Goal: Task Accomplishment & Management: Manage account settings

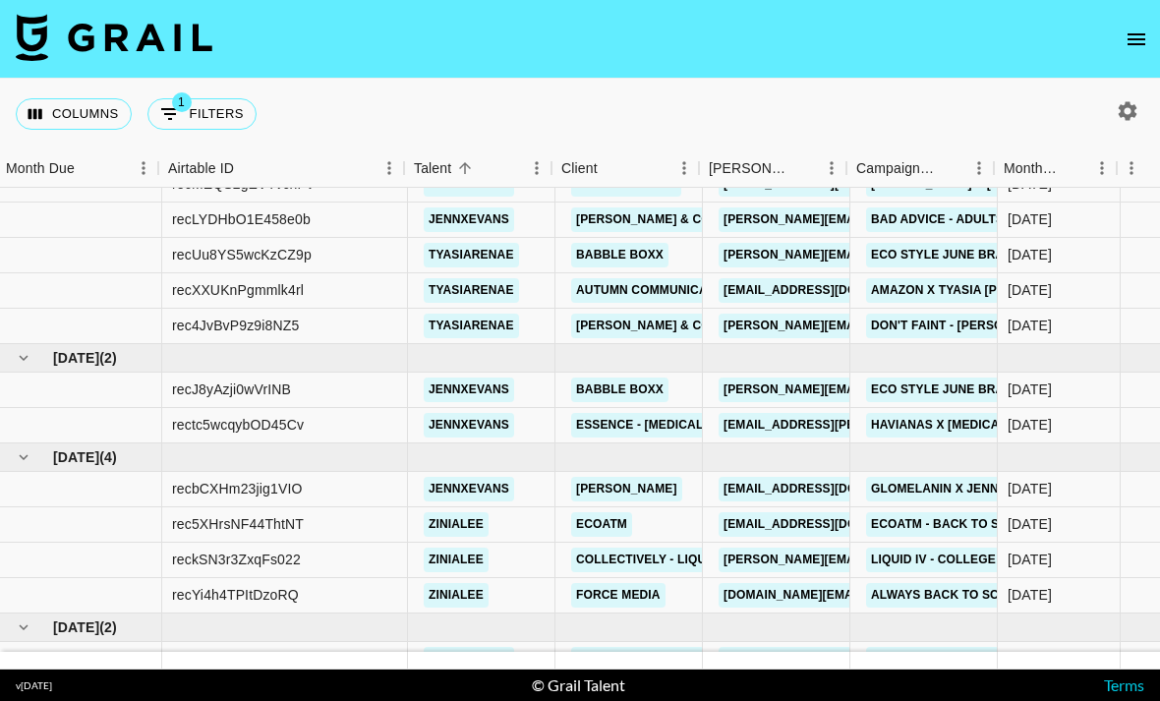
scroll to position [359, 0]
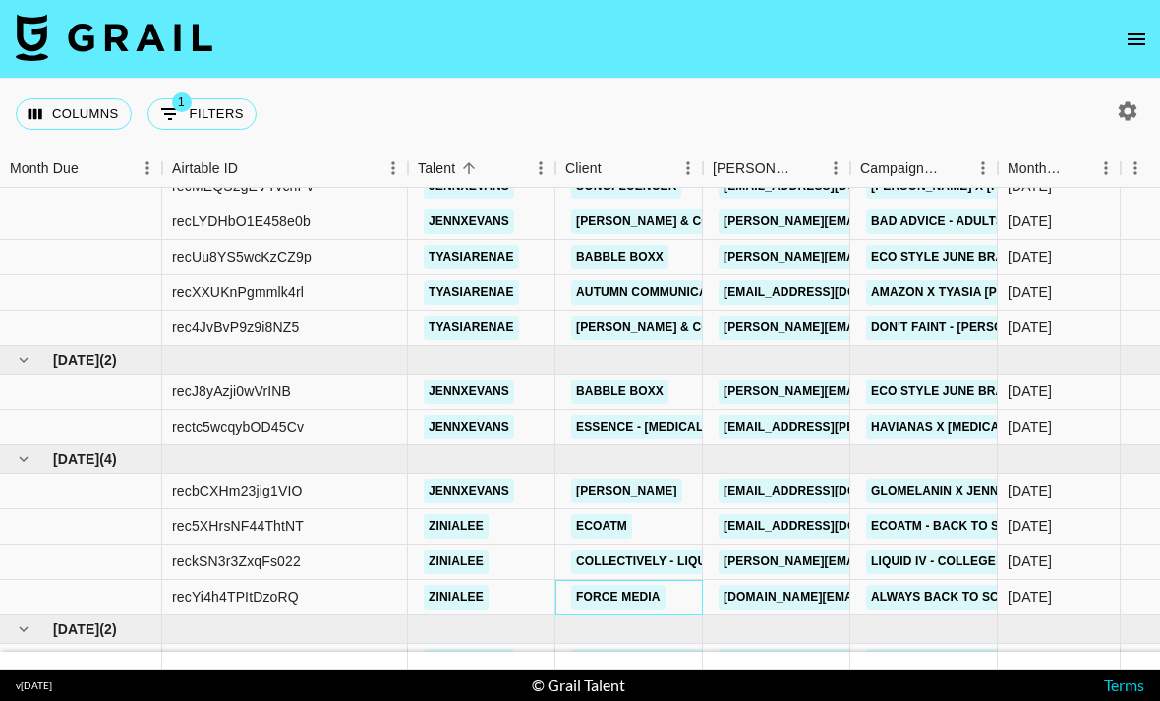
click at [619, 585] on link "Force Media" at bounding box center [618, 597] width 94 height 25
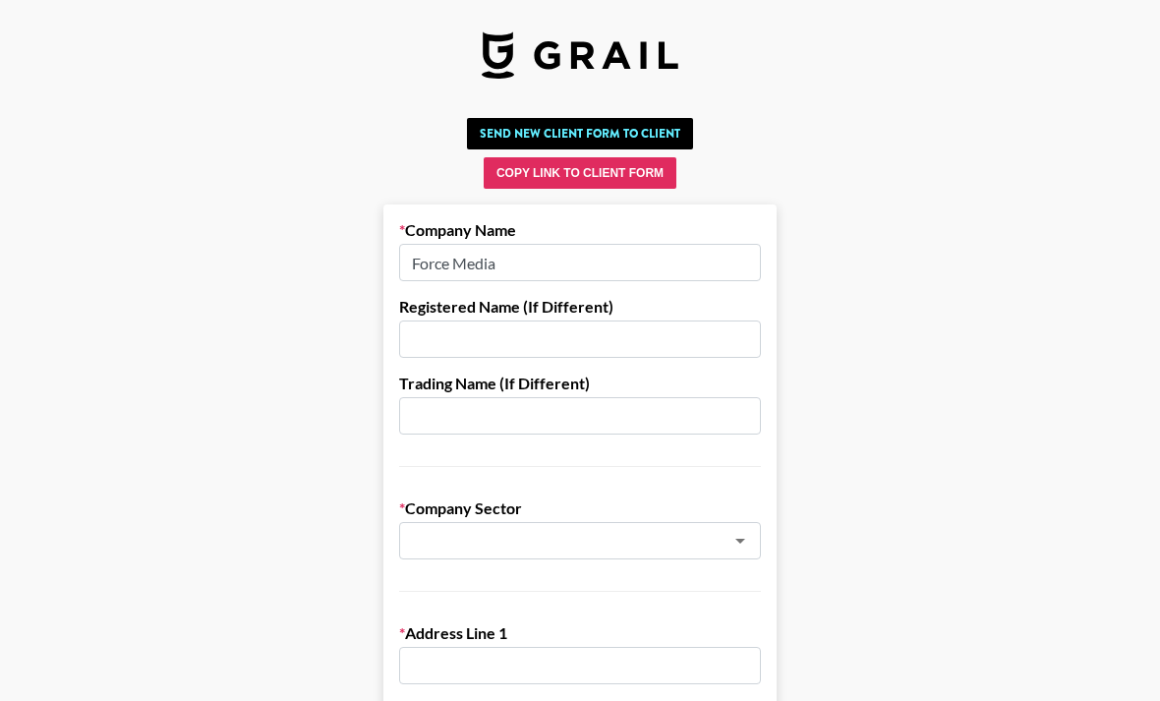
click at [617, 252] on input "Force Media" at bounding box center [580, 262] width 362 height 37
click at [613, 260] on input "Force Media" at bounding box center [580, 262] width 362 height 37
click at [612, 260] on input "Force Media" at bounding box center [580, 262] width 362 height 37
type input "F"
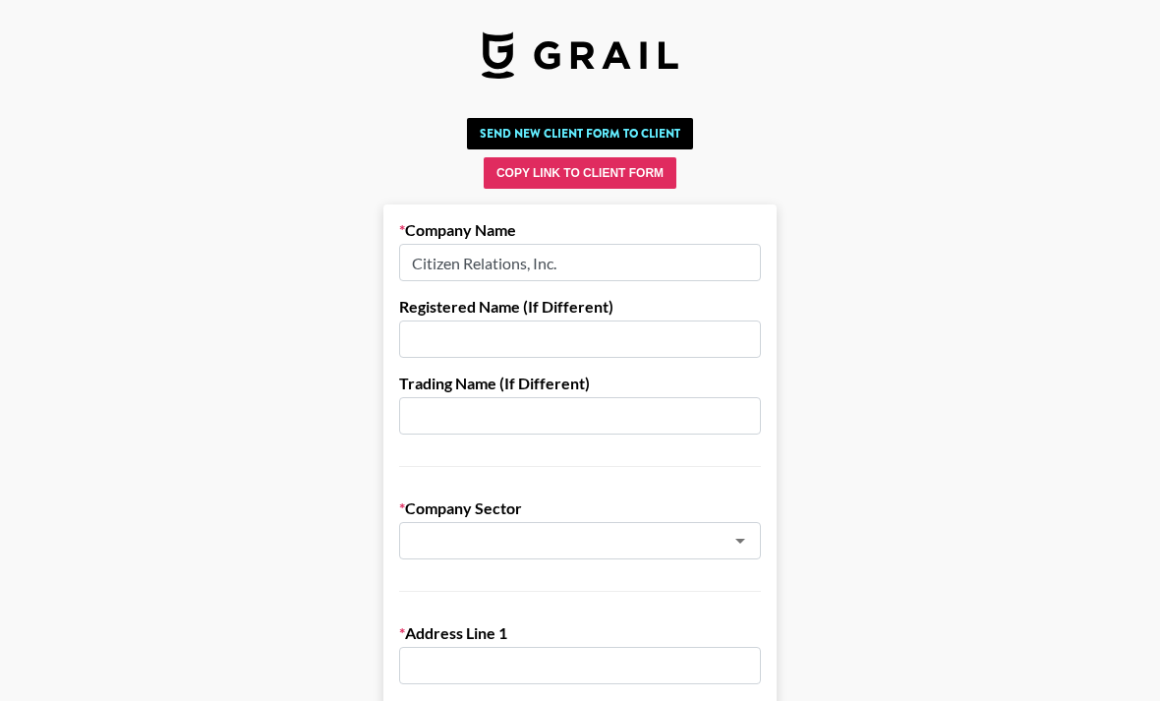
type input "Citizen Relations, Inc."
click at [632, 530] on input "text" at bounding box center [554, 541] width 286 height 23
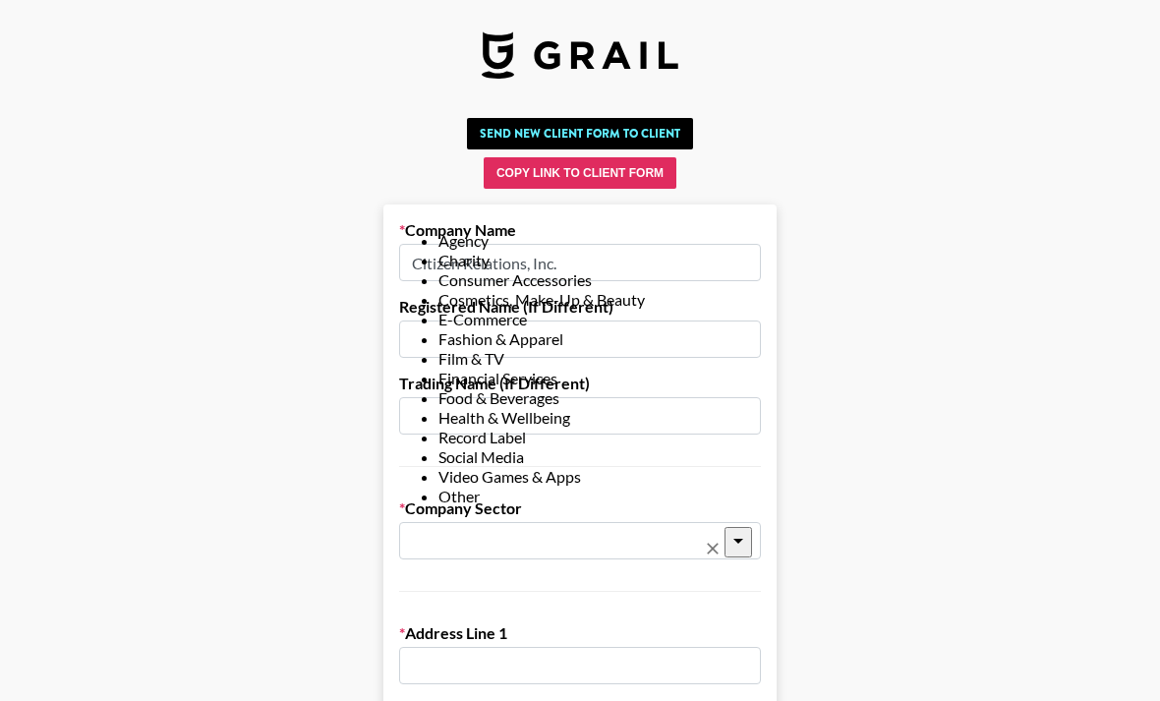
scroll to position [21, 0]
click at [530, 428] on li "Health & Wellbeing" at bounding box center [599, 418] width 322 height 20
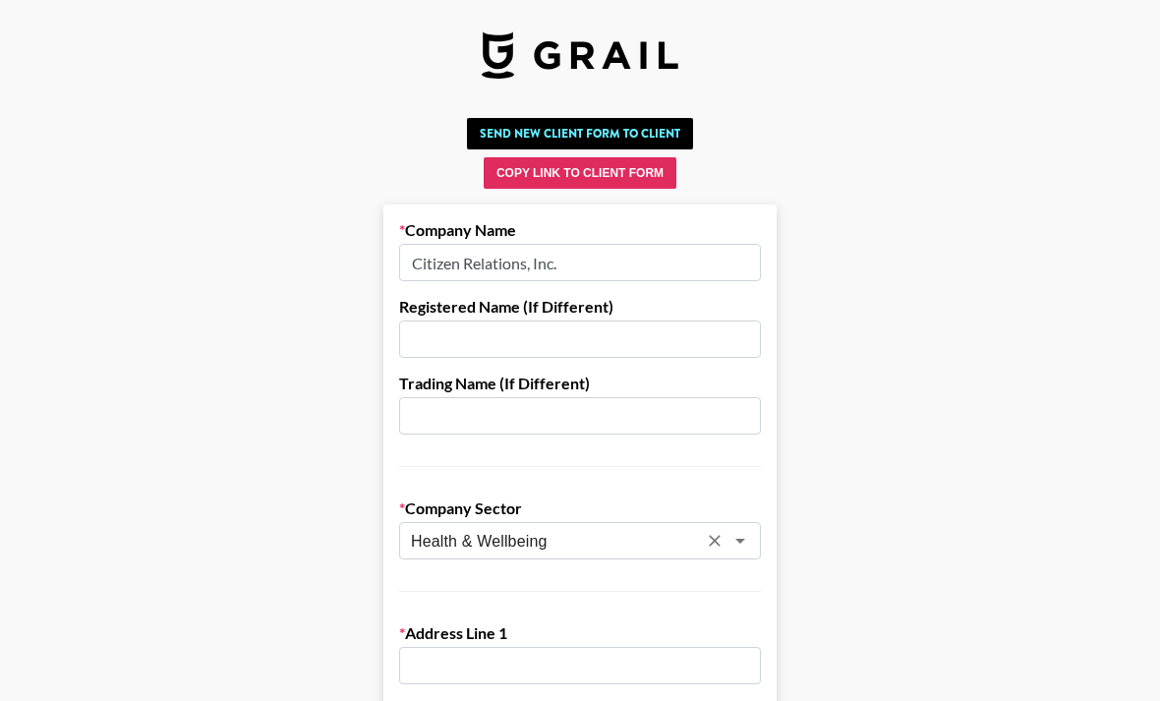
click at [571, 543] on input "Health & Wellbeing" at bounding box center [554, 541] width 286 height 23
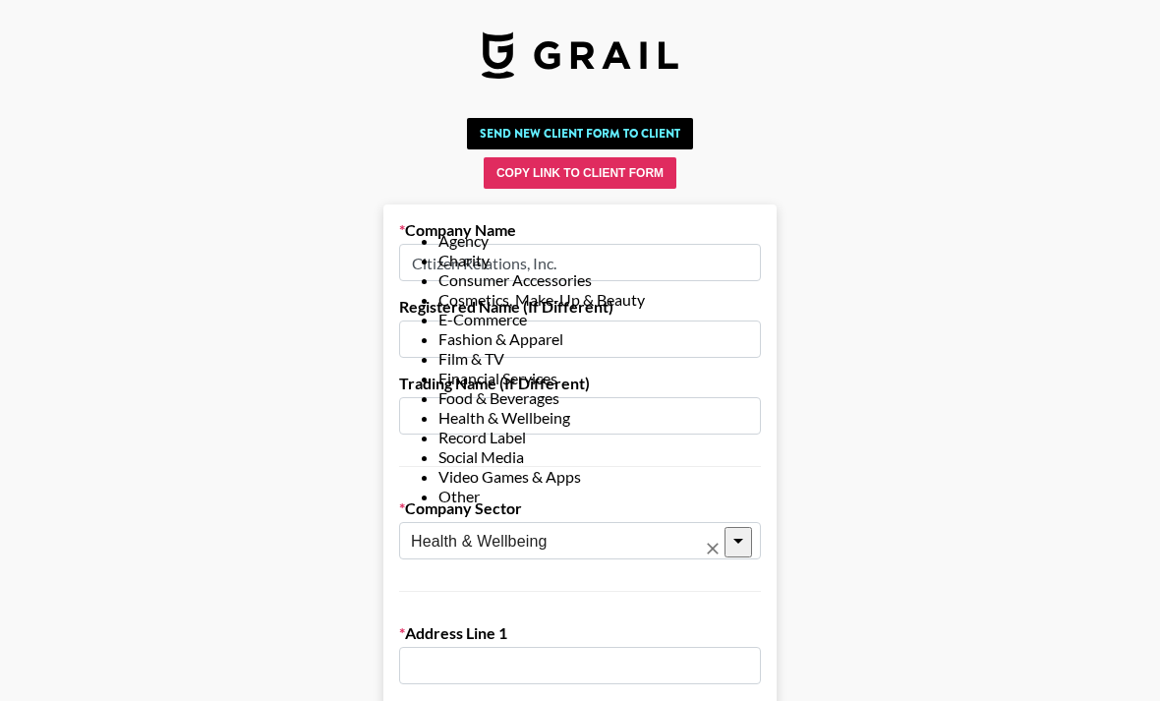
scroll to position [17, 0]
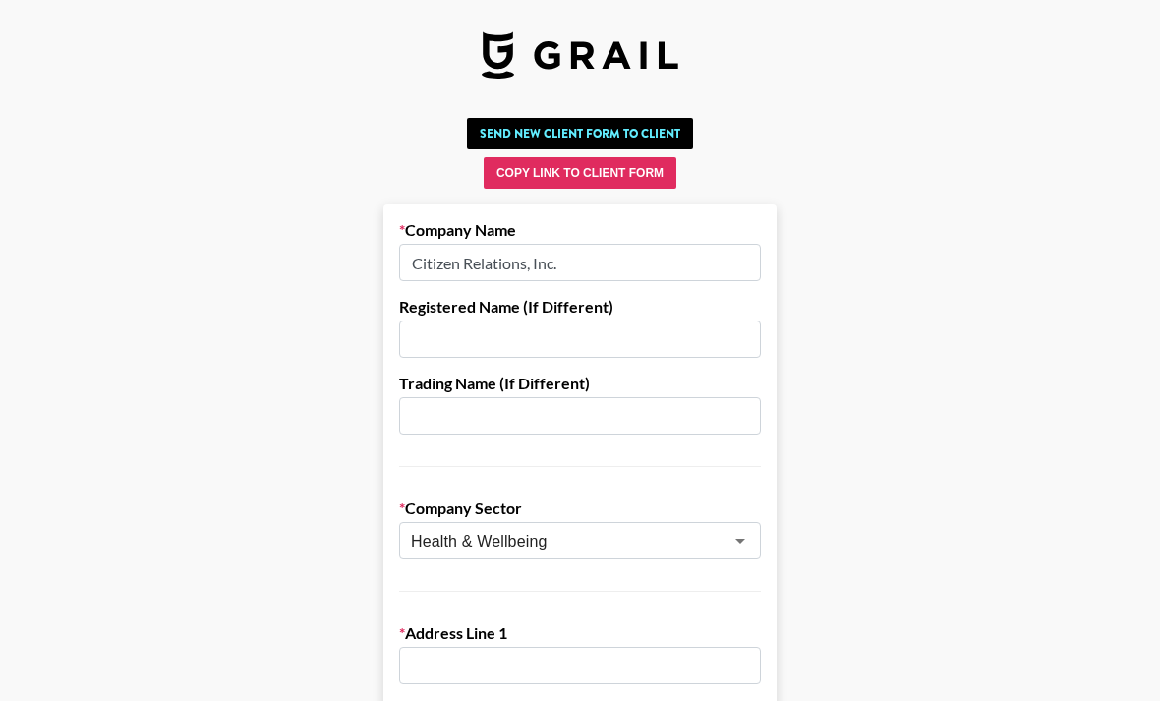
click at [592, 542] on input "Health & Wellbeing" at bounding box center [554, 541] width 286 height 23
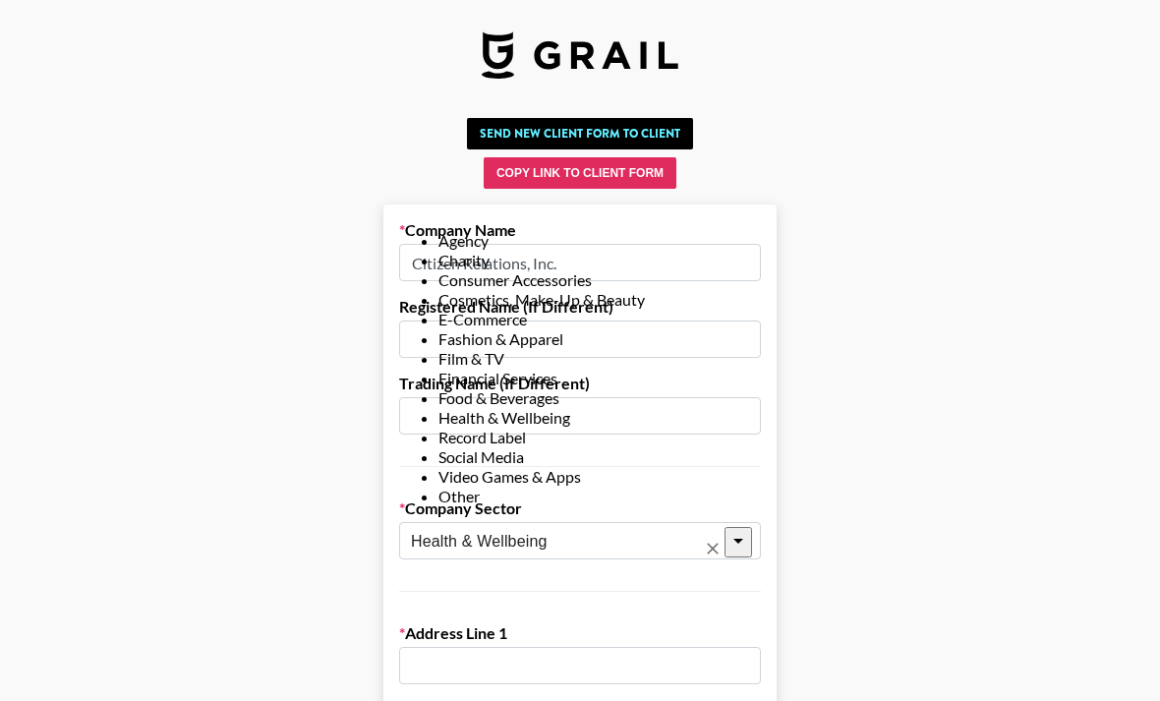
click at [596, 233] on li "Agency" at bounding box center [599, 241] width 322 height 20
type input "Agency"
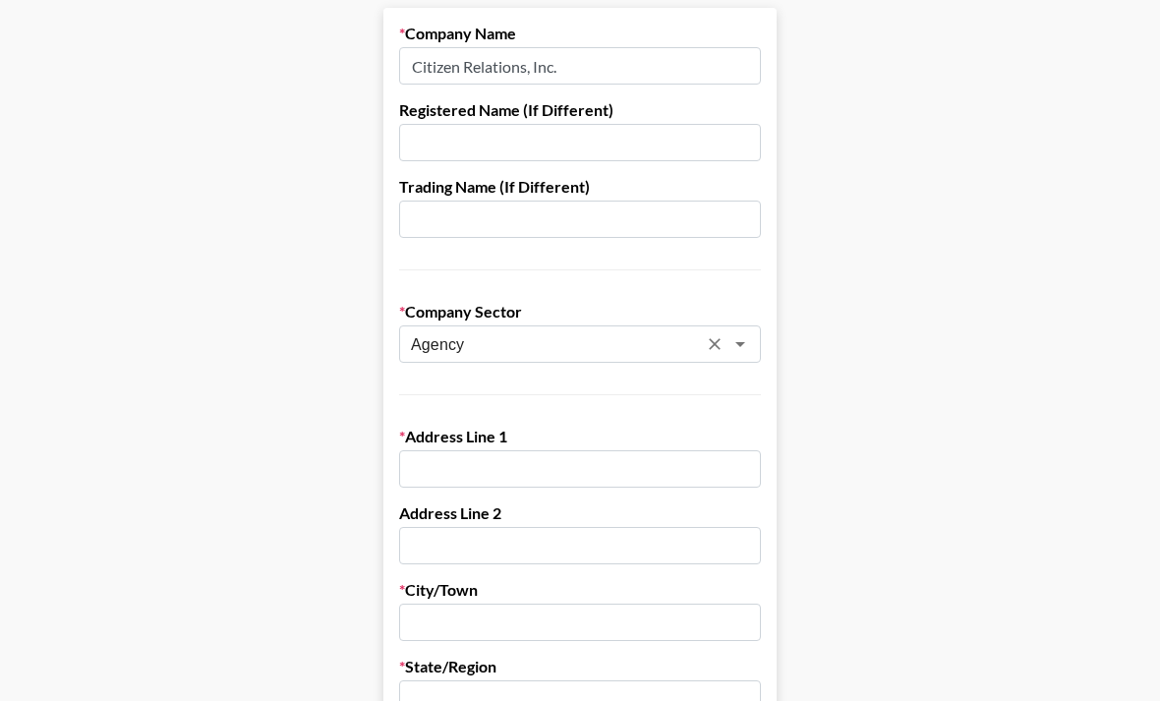
click at [597, 485] on input "text" at bounding box center [580, 469] width 362 height 37
type input "250 Hudson St"
click at [521, 535] on input "2nd Fl" at bounding box center [580, 545] width 362 height 37
click at [572, 552] on input "2nd Florr" at bounding box center [580, 545] width 362 height 37
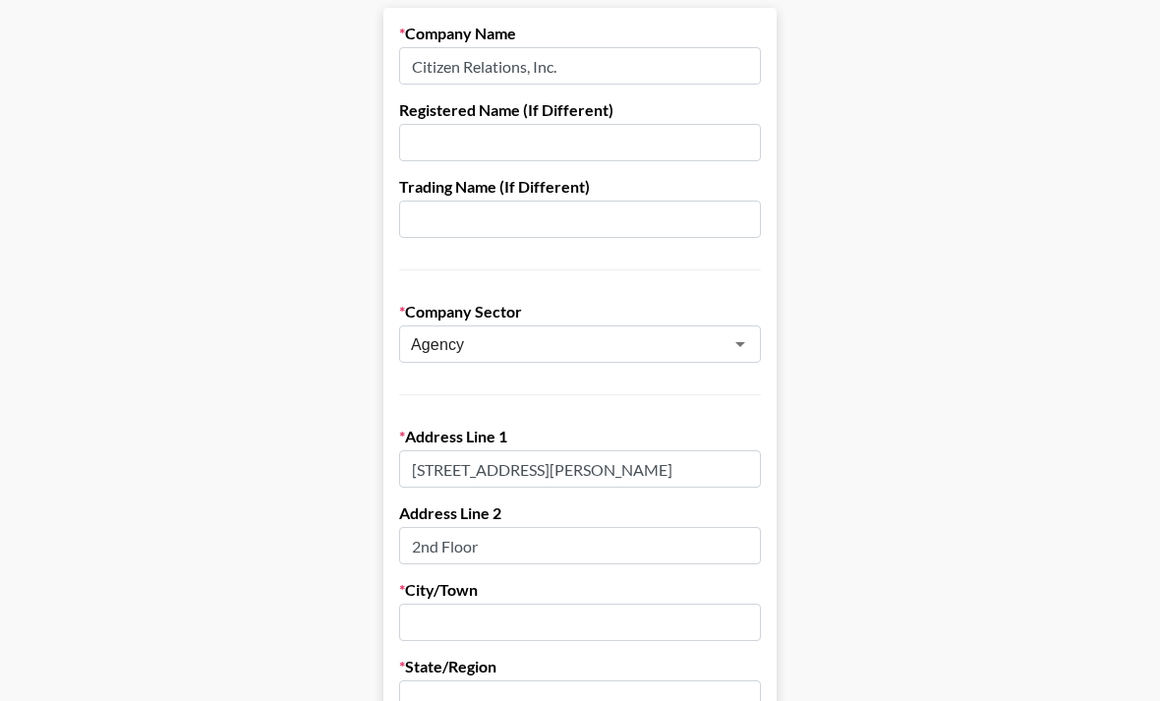
type input "2nd Floor"
type input "New York"
type input "NY"
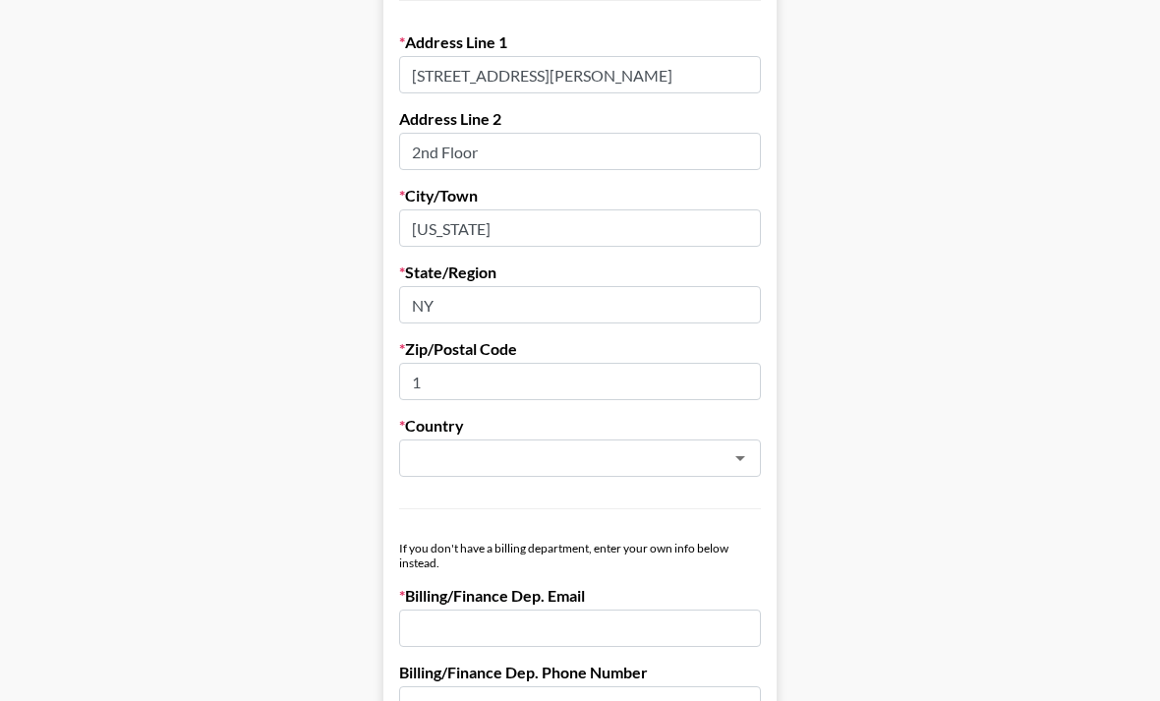
scroll to position [591, 0]
type input "10013"
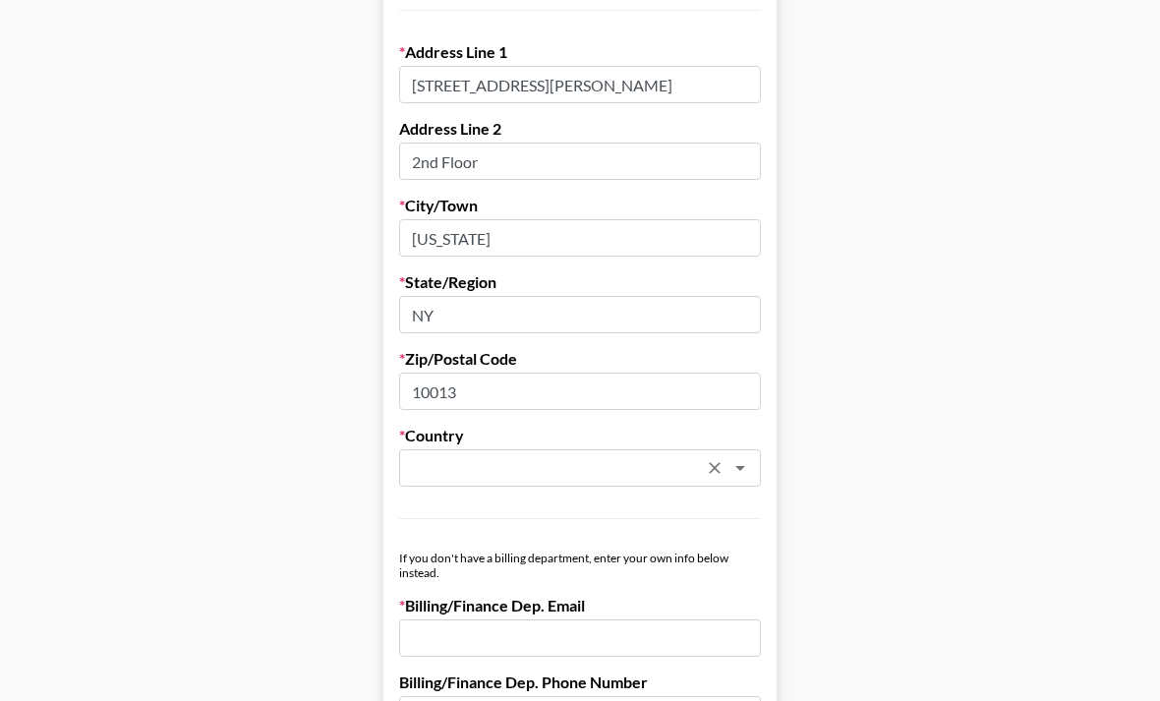
click at [750, 475] on icon "Open" at bounding box center [740, 468] width 24 height 24
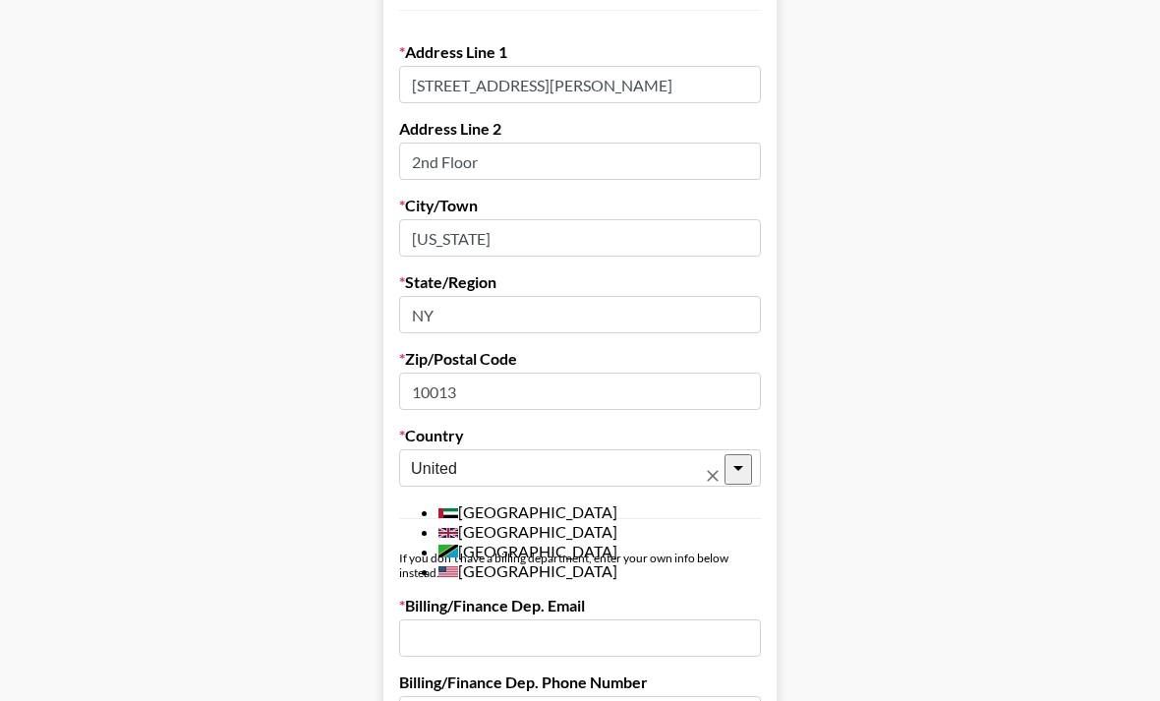
click at [568, 581] on li "[GEOGRAPHIC_DATA]" at bounding box center [599, 571] width 322 height 20
type input "[GEOGRAPHIC_DATA]"
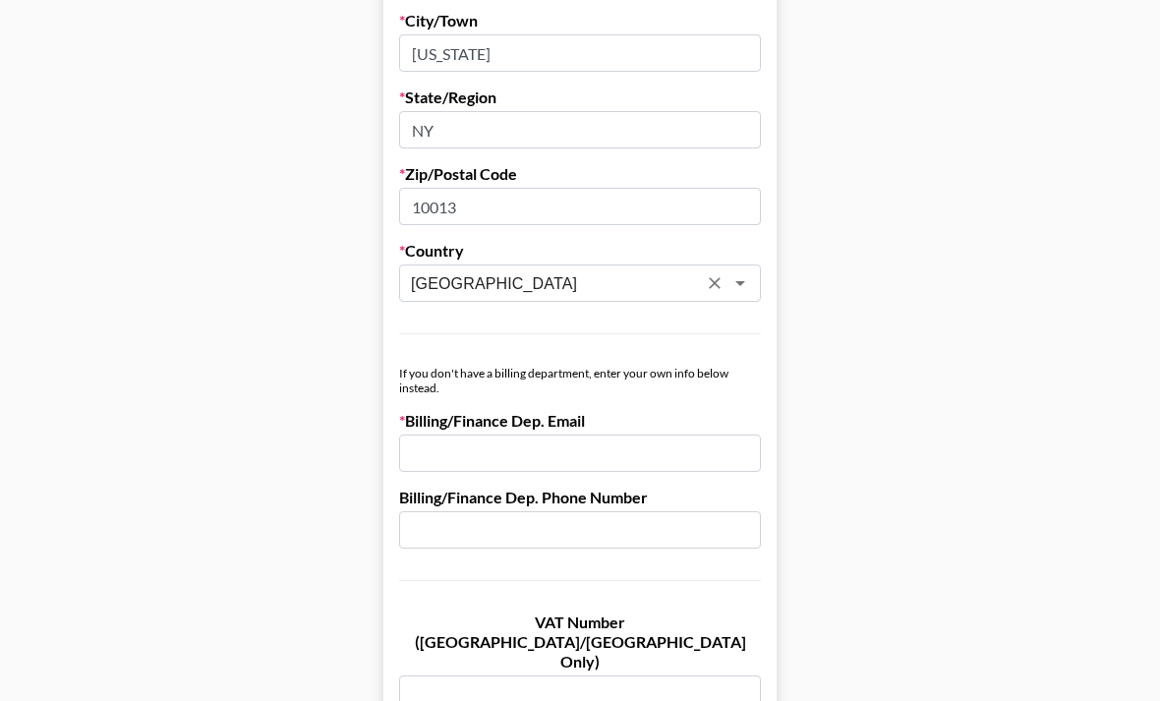
click at [670, 455] on input "email" at bounding box center [580, 454] width 362 height 37
type input "a"
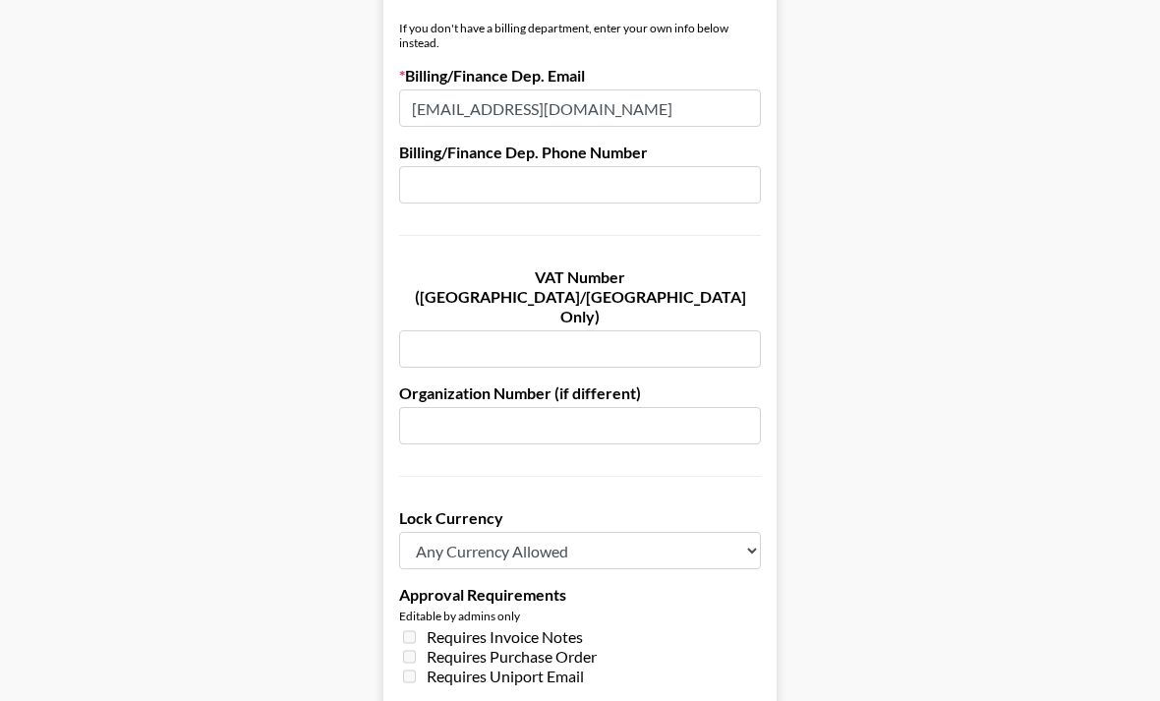
scroll to position [1119, 0]
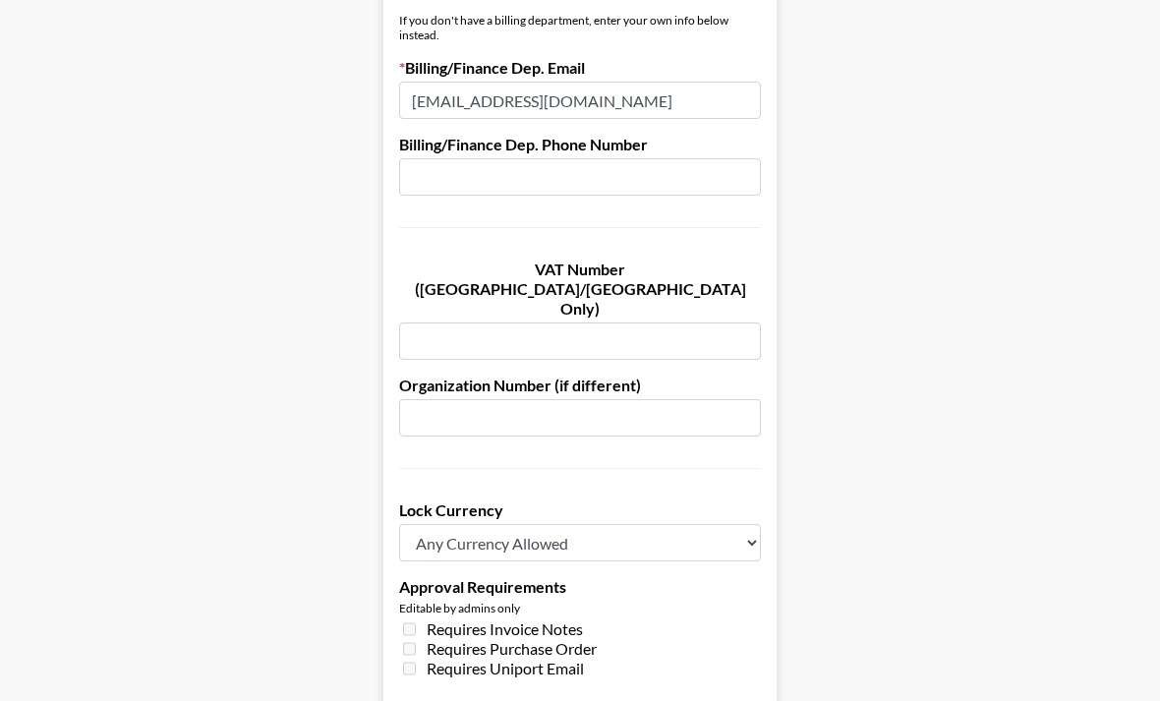
type input "nikki.barachina@citizenrelations.com"
click at [688, 524] on select "Any Currency Allowed USD GBP EUR CAD AUD" at bounding box center [580, 542] width 362 height 37
select select "USD"
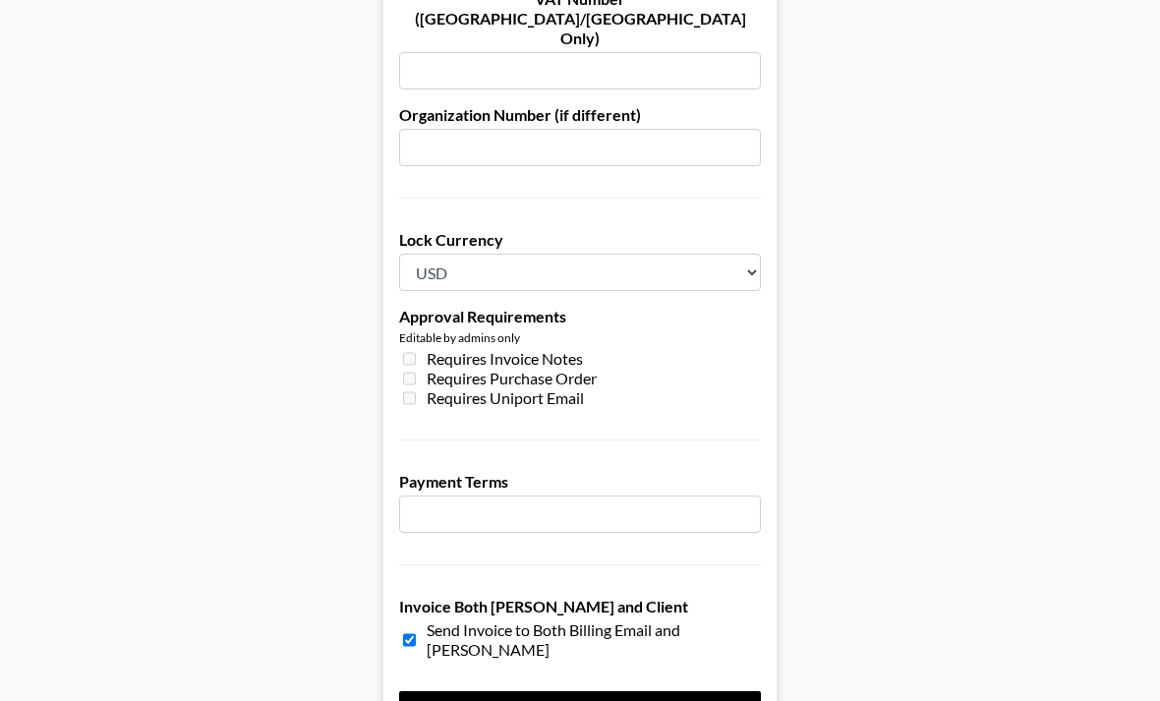
scroll to position [1389, 0]
click at [634, 495] on input "number" at bounding box center [580, 513] width 362 height 37
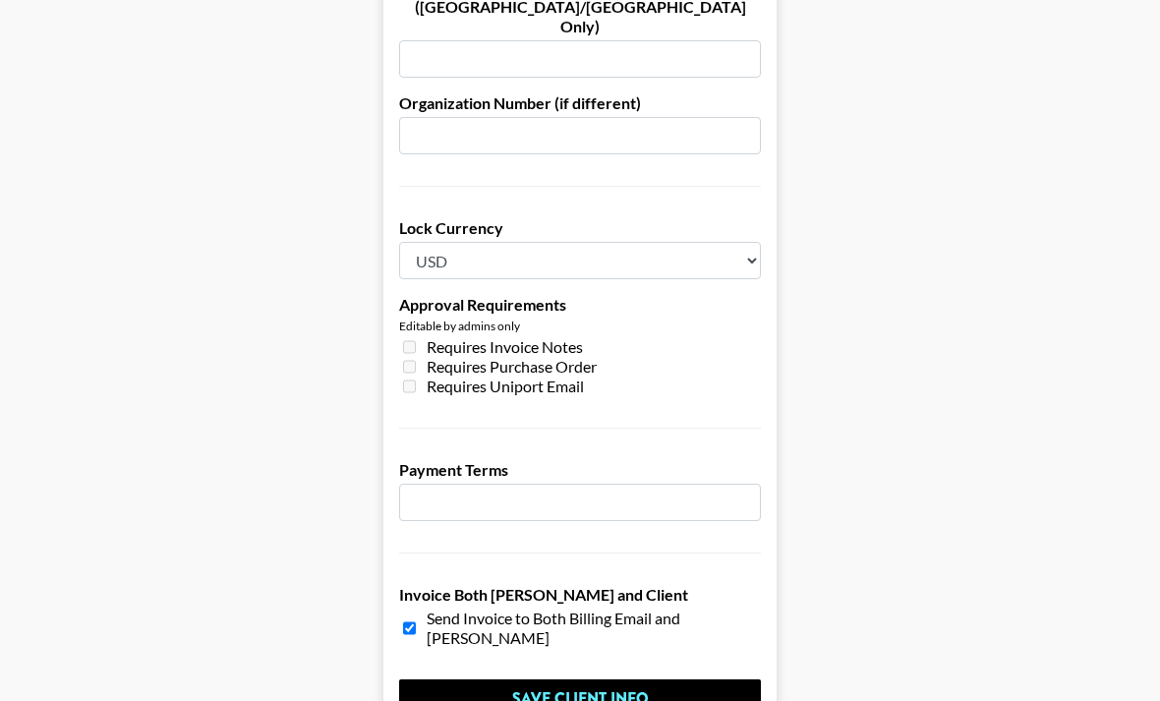
scroll to position [1448, 0]
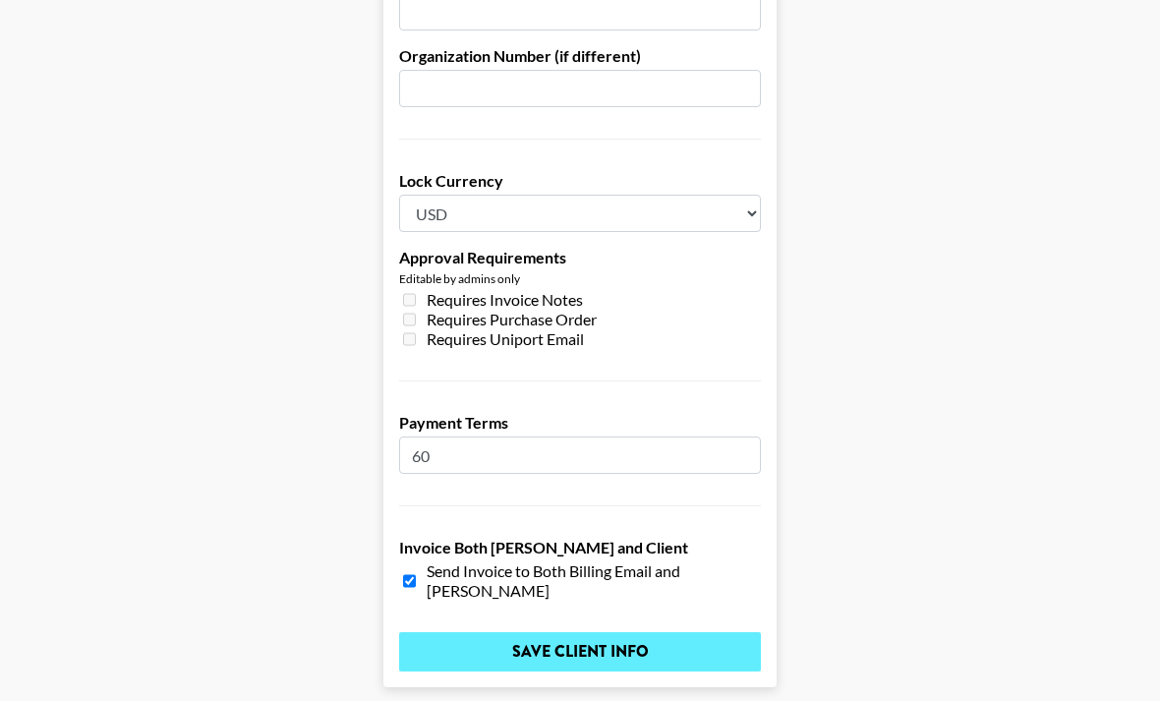
type input "60"
click at [502, 632] on input "Save Client Info" at bounding box center [580, 651] width 362 height 39
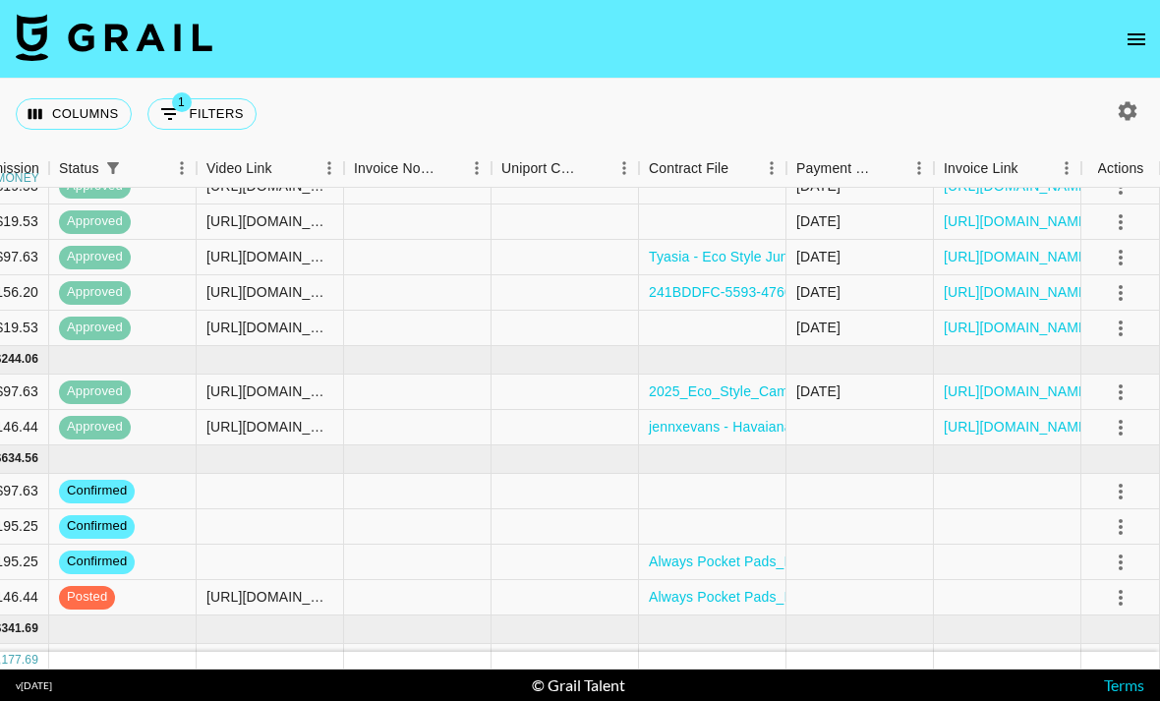
scroll to position [359, 1367]
click at [1109, 581] on div at bounding box center [1120, 597] width 33 height 33
click at [1127, 586] on icon "select merge strategy" at bounding box center [1121, 598] width 24 height 24
click at [1108, 538] on li "Approve" at bounding box center [1096, 555] width 128 height 35
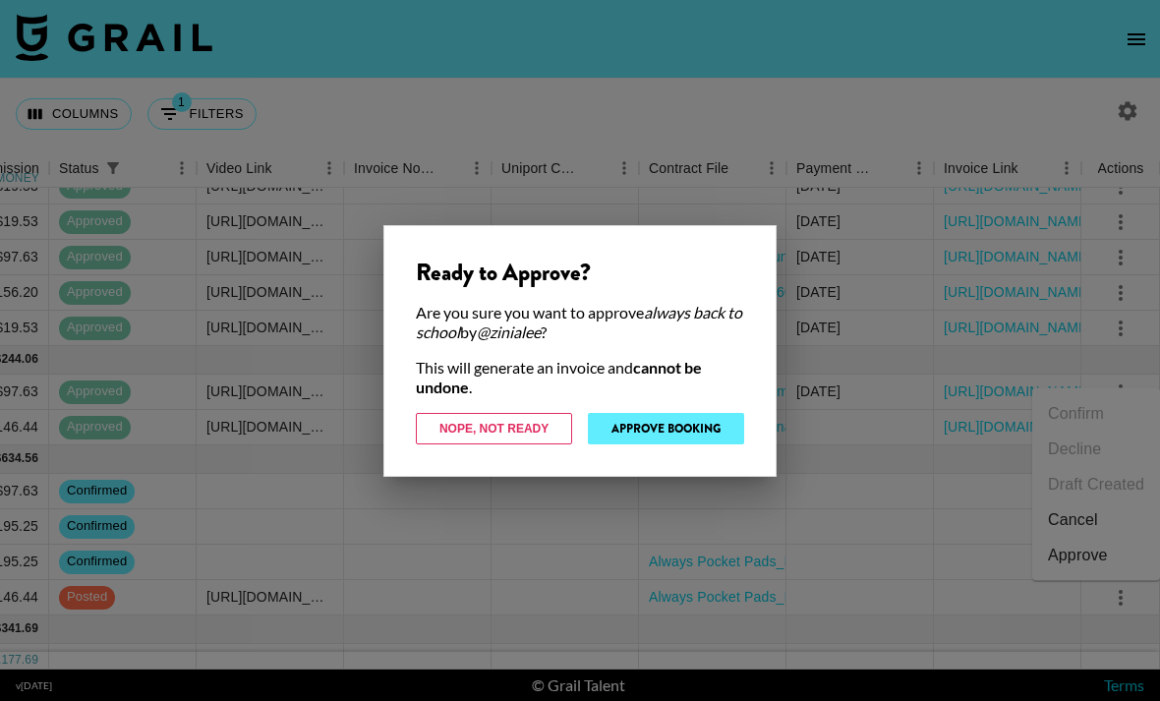
click at [714, 431] on button "Approve Booking" at bounding box center [666, 428] width 156 height 31
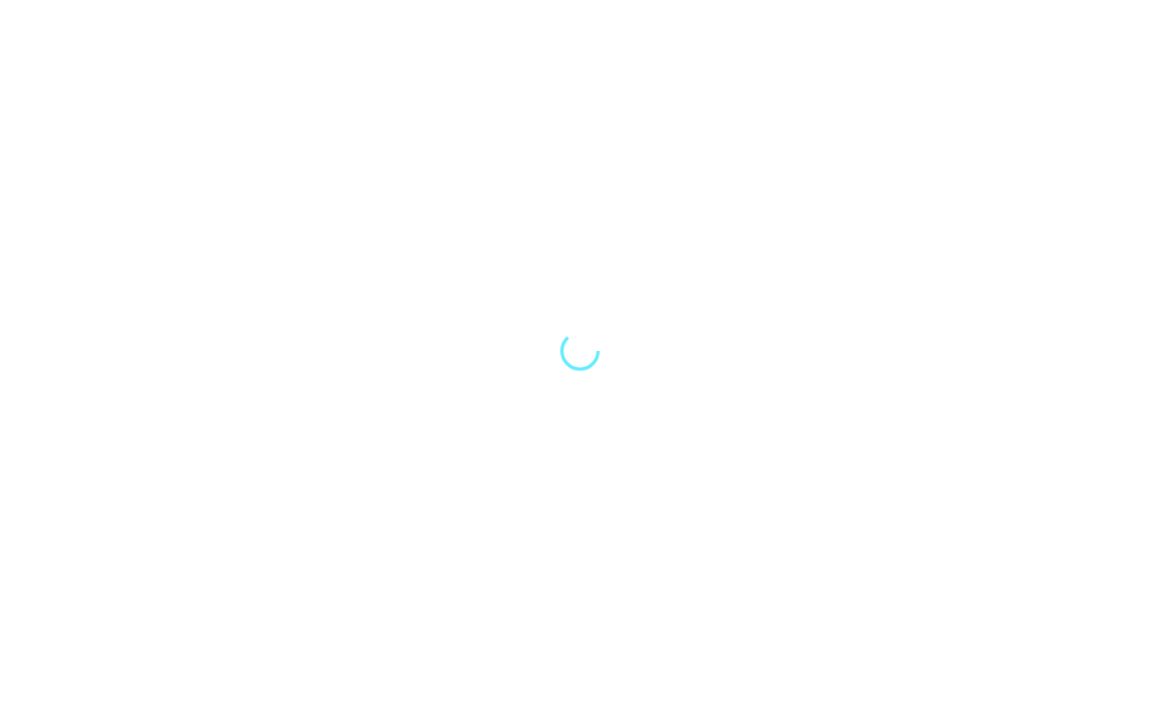
scroll to position [63, 0]
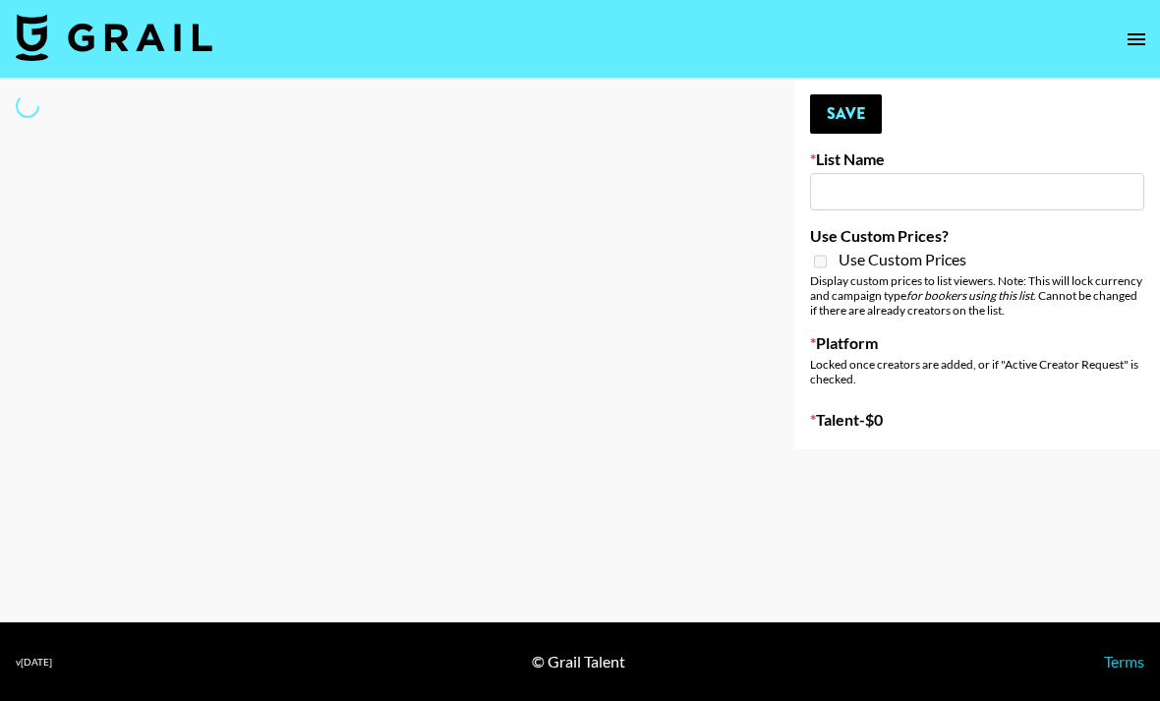
click at [833, 5] on nav at bounding box center [580, 39] width 1160 height 79
type input "Earth Cure ([DATE])"
checkbox input "true"
select select "Brand"
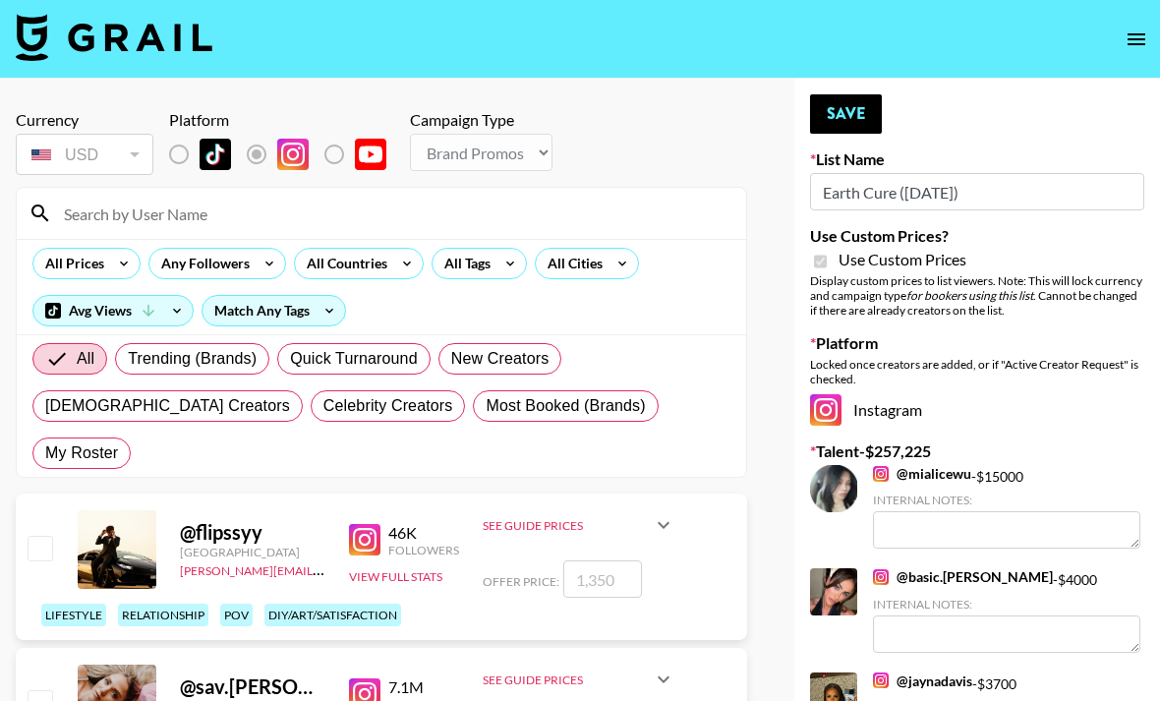
click at [610, 203] on input at bounding box center [393, 213] width 682 height 31
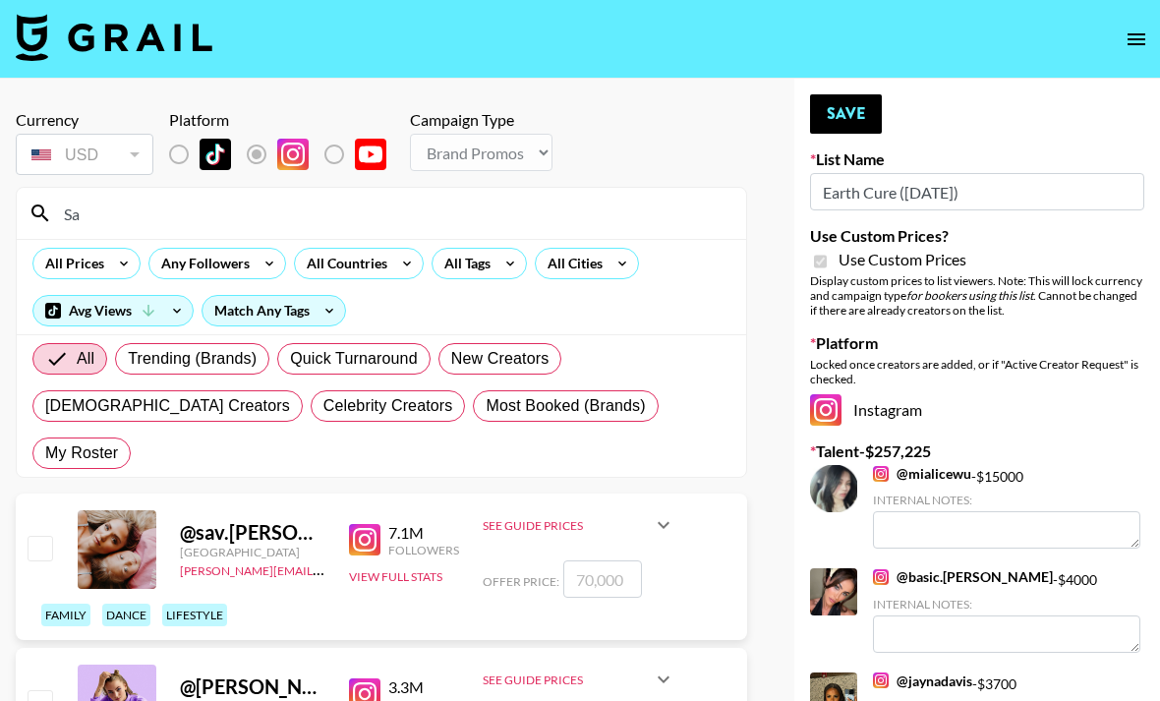
type input "S"
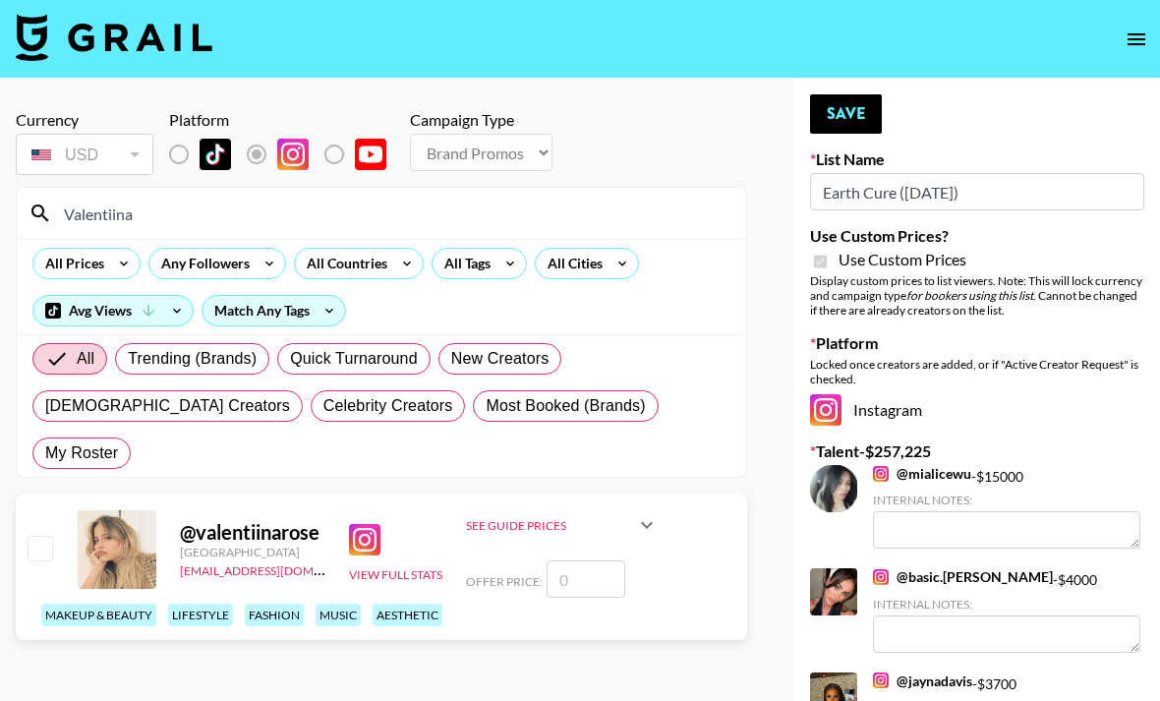
click at [593, 560] on input "number" at bounding box center [586, 578] width 79 height 37
click at [718, 222] on input "Valentiina" at bounding box center [393, 213] width 682 height 31
click at [728, 277] on div "All Prices Any Followers All Countries All Tags All Cities Avg Views Match Any …" at bounding box center [381, 286] width 729 height 95
click at [679, 198] on input "Valentiina" at bounding box center [393, 213] width 682 height 31
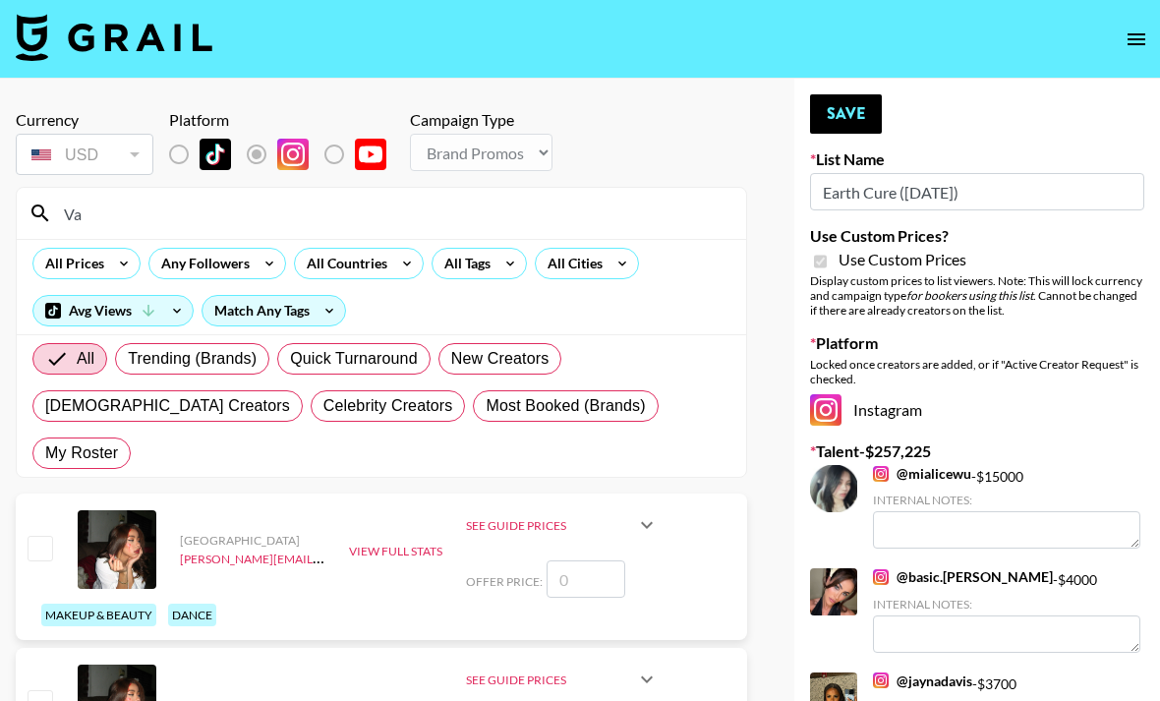
type input "V"
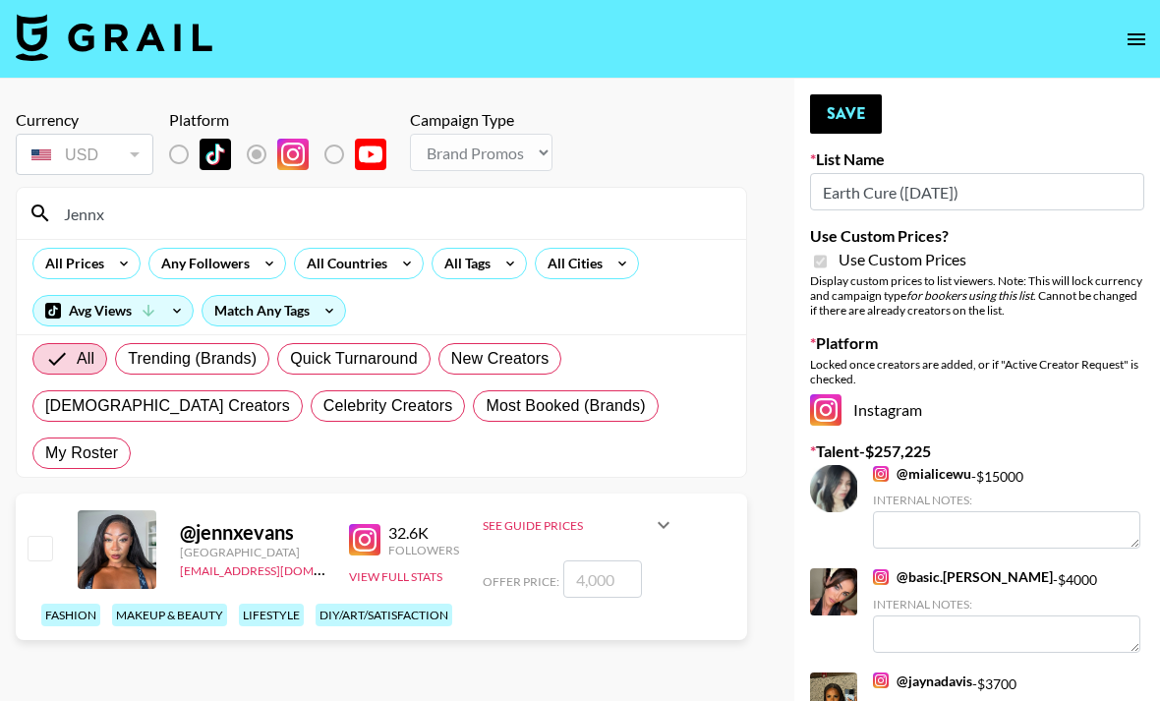
type input "Jennx"
click at [609, 560] on input "number" at bounding box center [602, 578] width 79 height 37
checkbox input "true"
type input "2000"
click at [681, 219] on input "Jennx" at bounding box center [393, 213] width 682 height 31
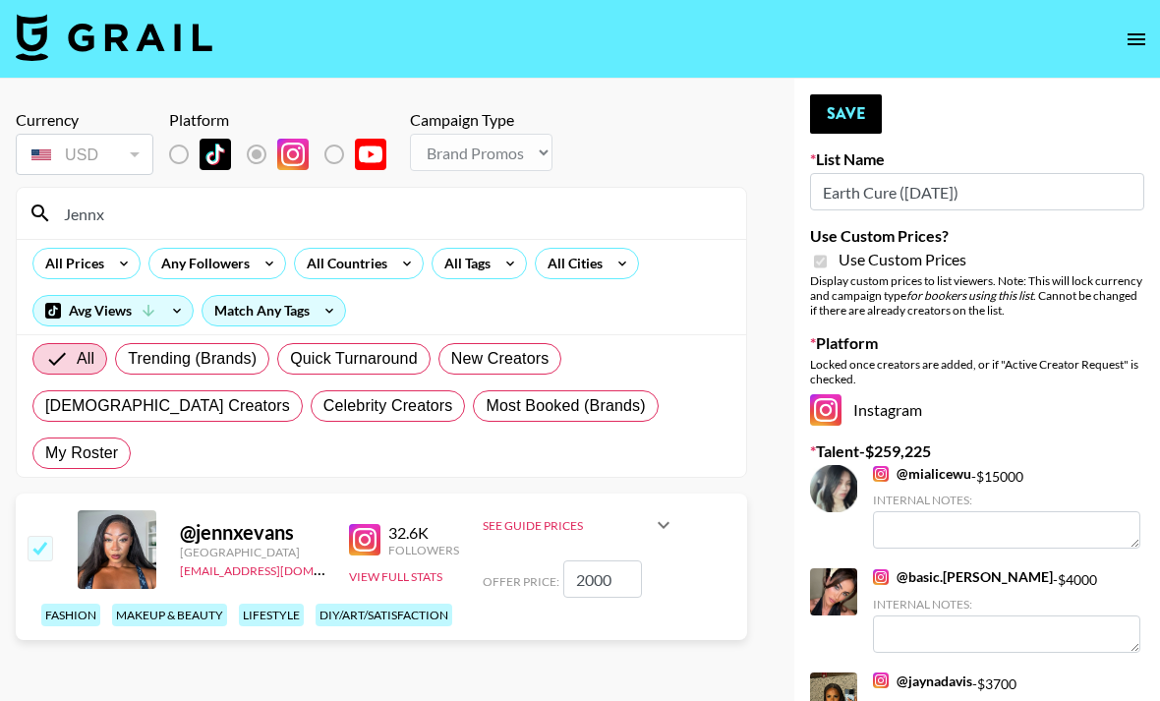
click at [681, 204] on input "Jennx" at bounding box center [393, 213] width 682 height 31
click at [680, 204] on input "Jennx" at bounding box center [393, 213] width 682 height 31
click at [670, 209] on input "Jennx" at bounding box center [393, 213] width 682 height 31
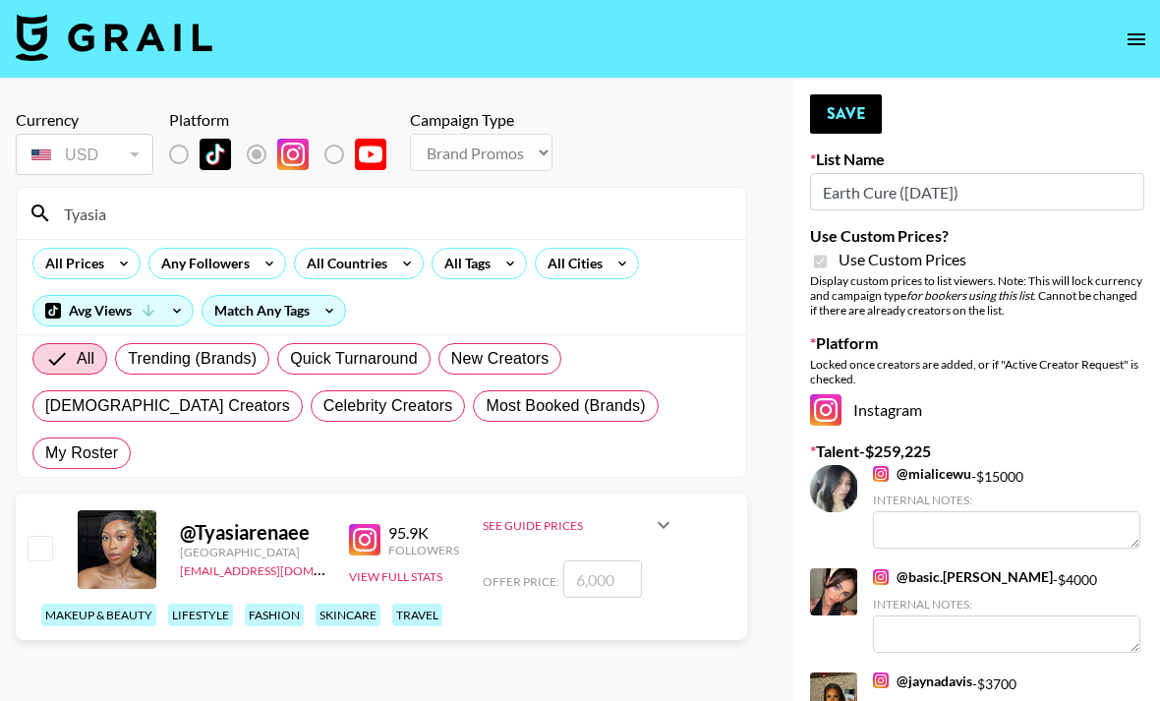
type input "Tyasia"
click at [611, 560] on input "number" at bounding box center [602, 578] width 79 height 37
checkbox input "true"
type input "2000"
click at [728, 228] on input "Tyasia" at bounding box center [393, 213] width 682 height 31
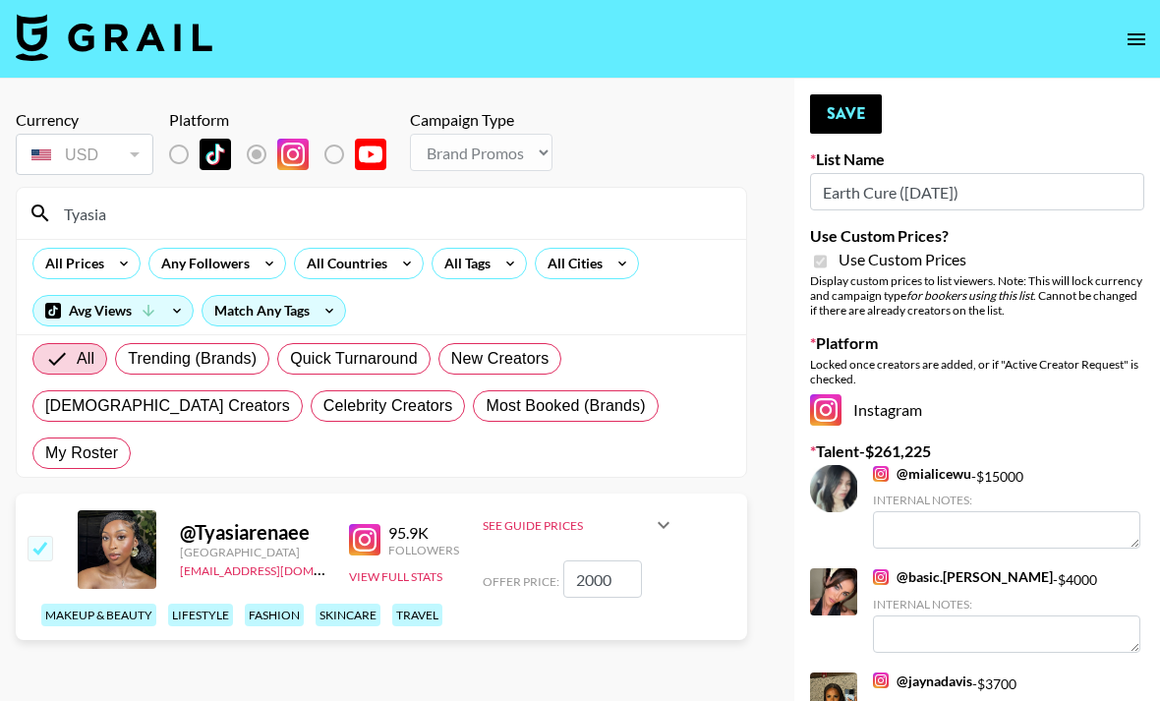
click at [717, 213] on input "Tyasia" at bounding box center [393, 213] width 682 height 31
click at [684, 209] on input "Tyasia" at bounding box center [393, 213] width 682 height 31
click at [706, 209] on input "Tyasia" at bounding box center [393, 213] width 682 height 31
click at [627, 204] on input "Tyasia" at bounding box center [393, 213] width 682 height 31
click at [627, 203] on input "Tyasia" at bounding box center [393, 213] width 682 height 31
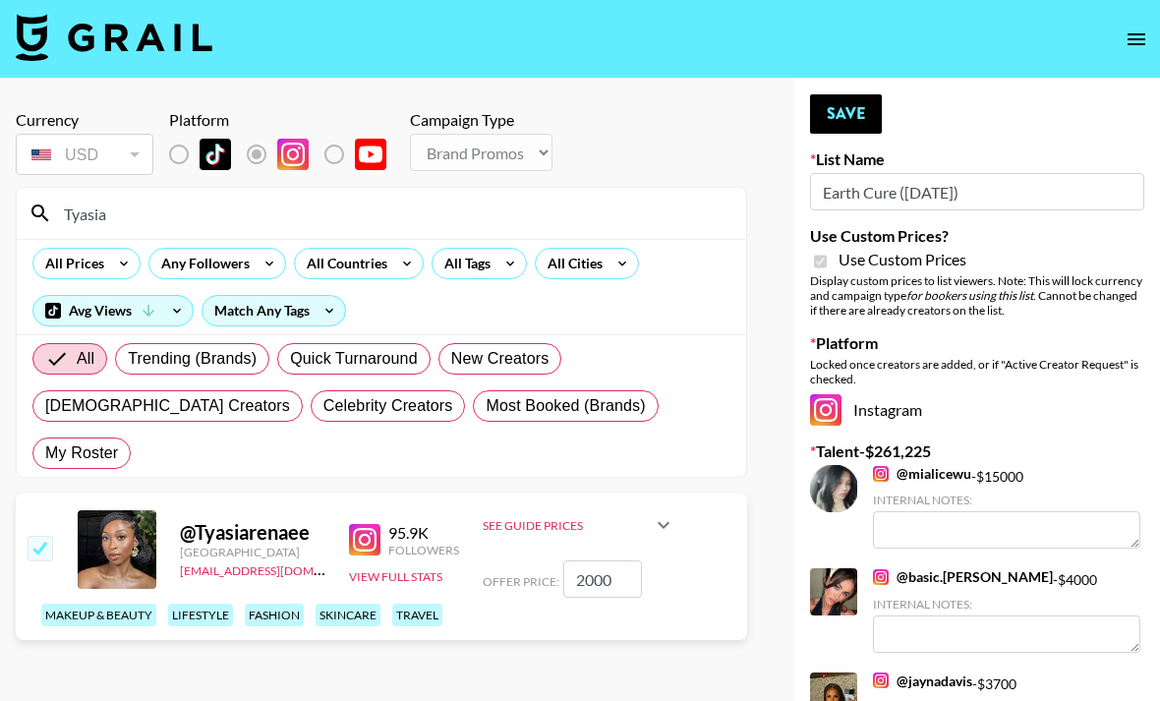
click at [625, 209] on input "Tyasia" at bounding box center [393, 213] width 682 height 31
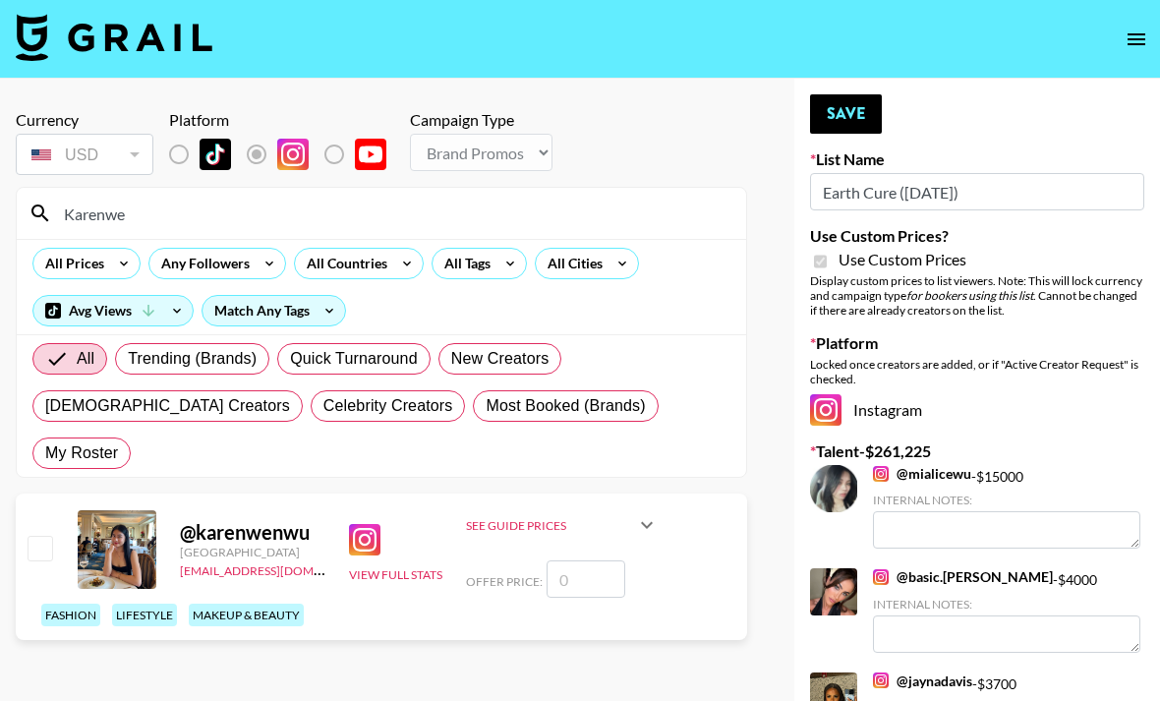
type input "Karenwe"
click at [573, 560] on input "number" at bounding box center [586, 578] width 79 height 37
type input "2"
checkbox input "true"
type input "2000"
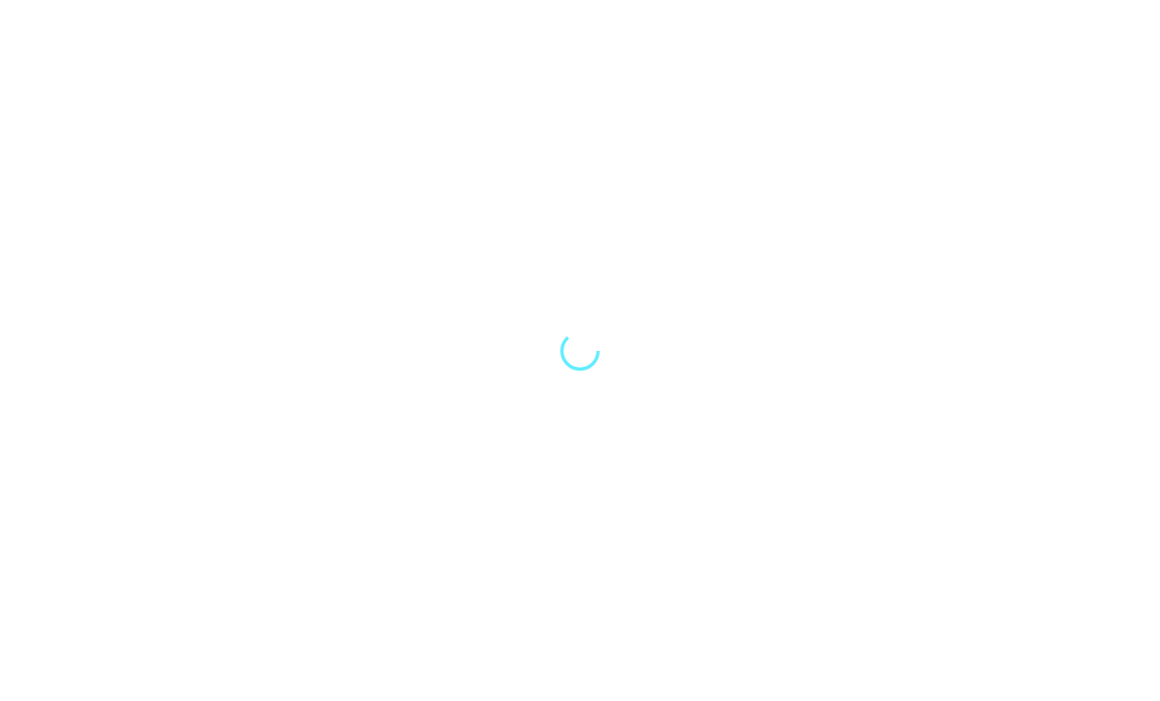
scroll to position [63, 0]
